Goal: Task Accomplishment & Management: Use online tool/utility

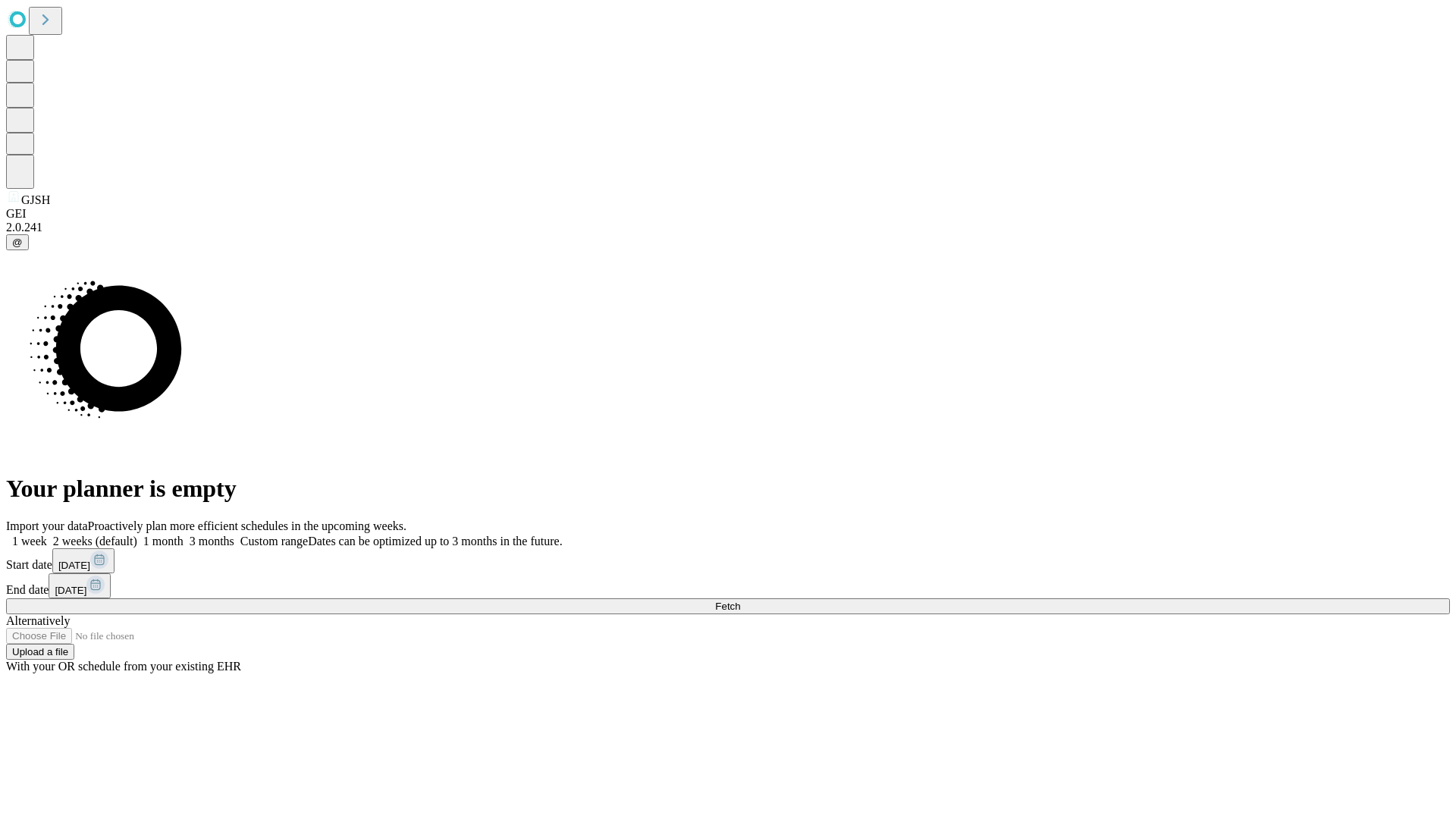
click at [740, 601] on span "Fetch" at bounding box center [728, 606] width 25 height 12
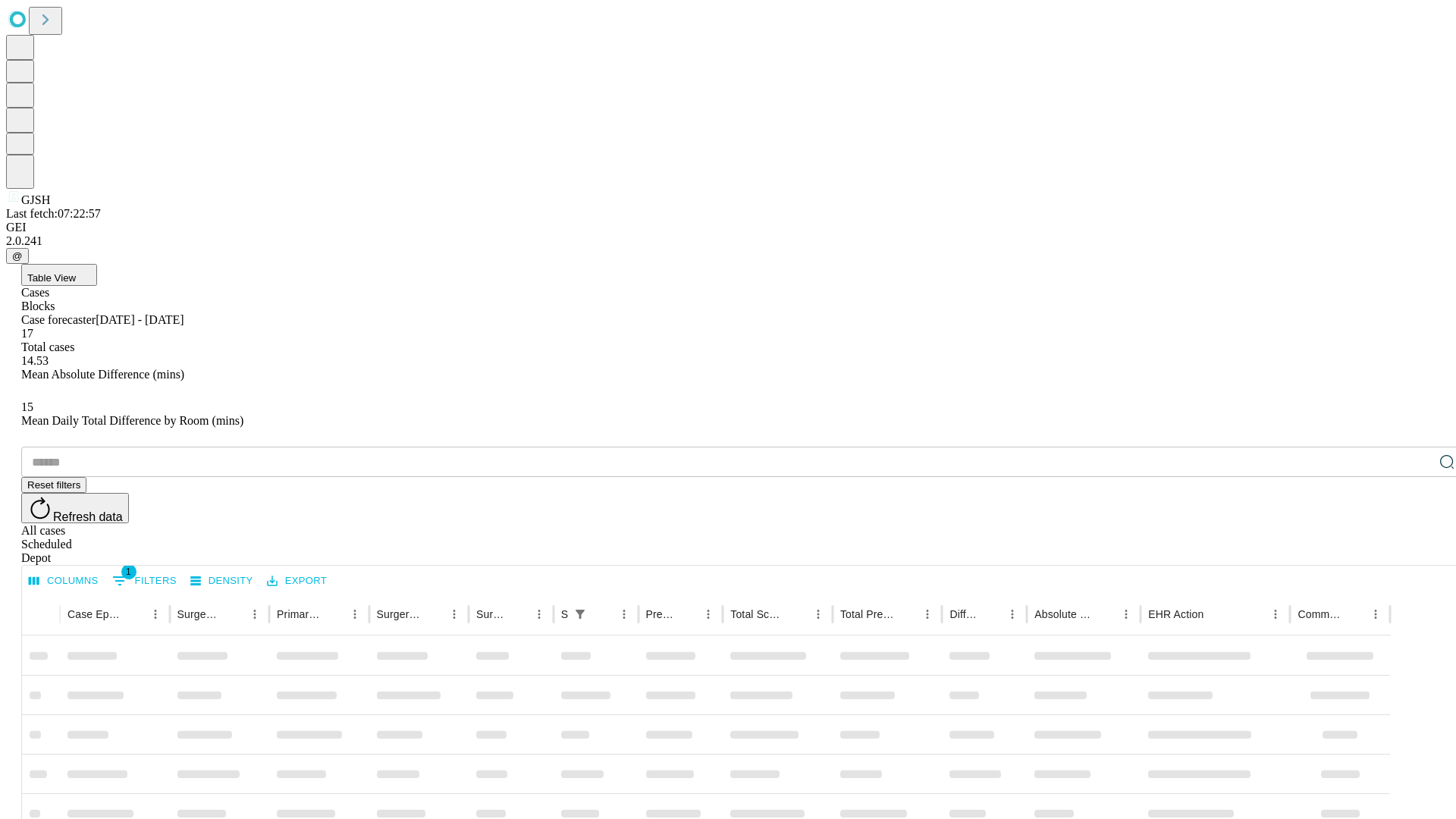
click at [75, 272] on span "Table View" at bounding box center [51, 278] width 48 height 12
